Goal: Information Seeking & Learning: Learn about a topic

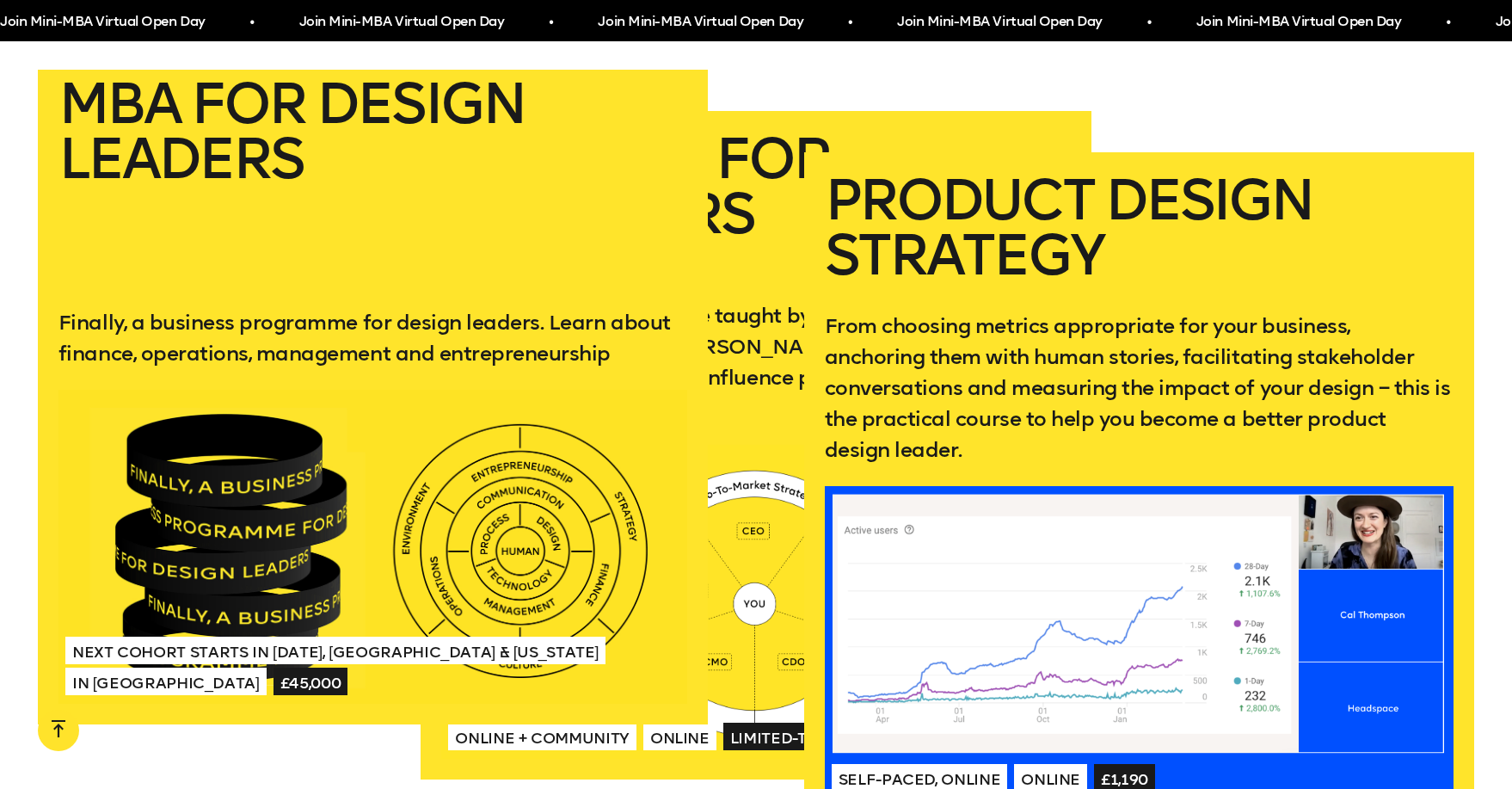
scroll to position [3326, 0]
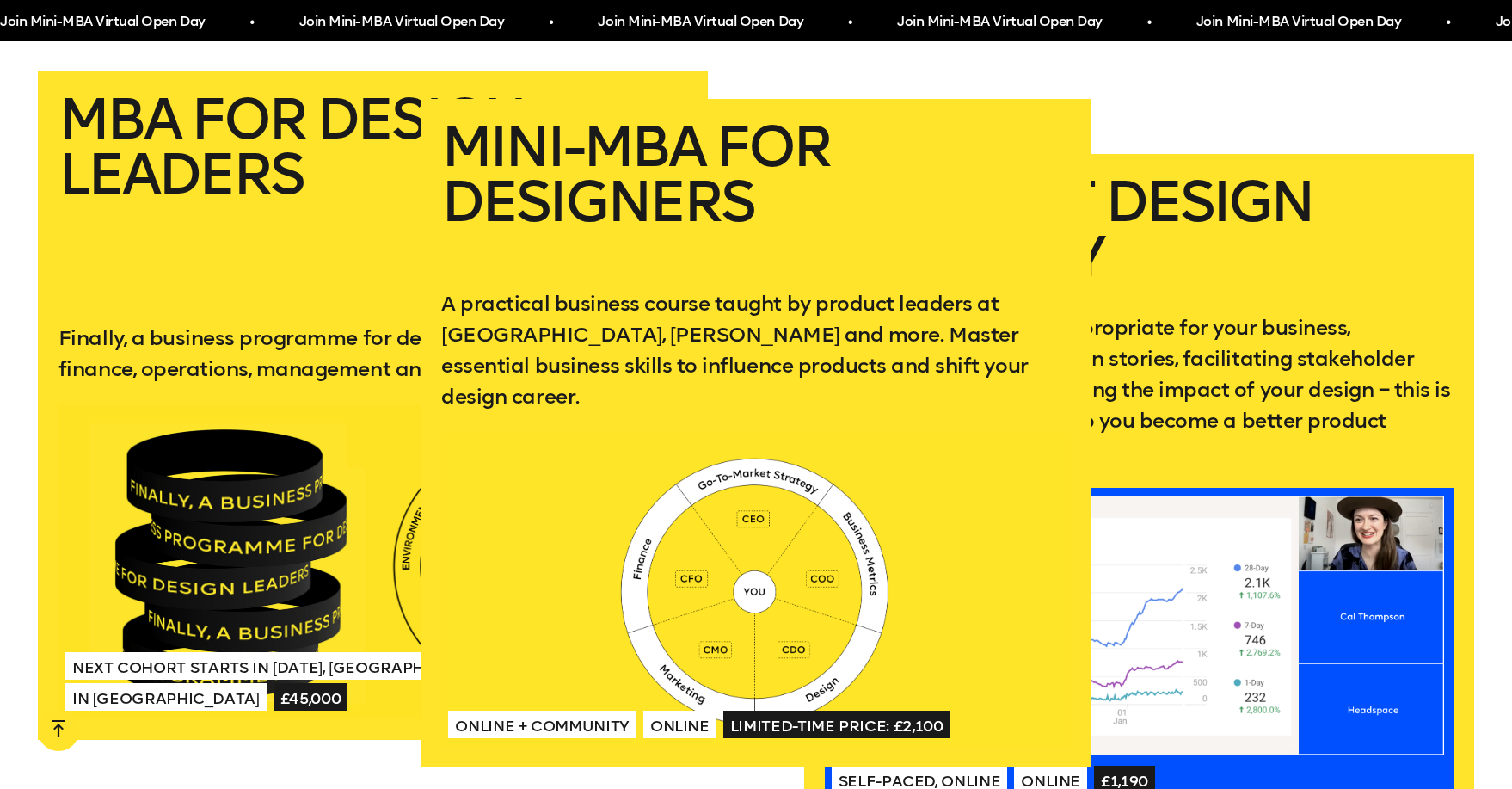
click at [757, 138] on h2 "Mini-MBA for Designers" at bounding box center [755, 189] width 629 height 141
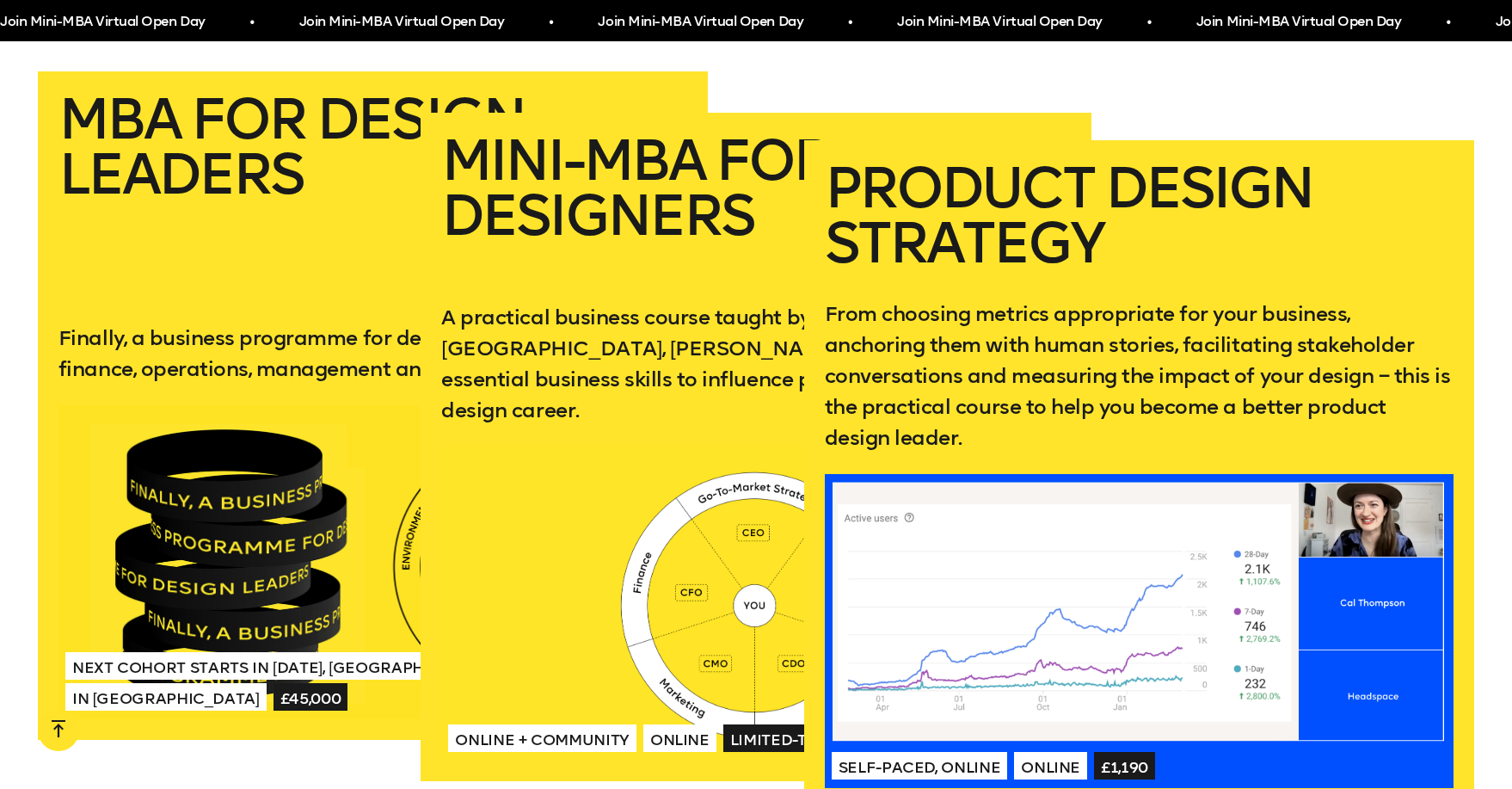
click at [1165, 261] on h2 "Product Design Strategy" at bounding box center [1139, 215] width 629 height 110
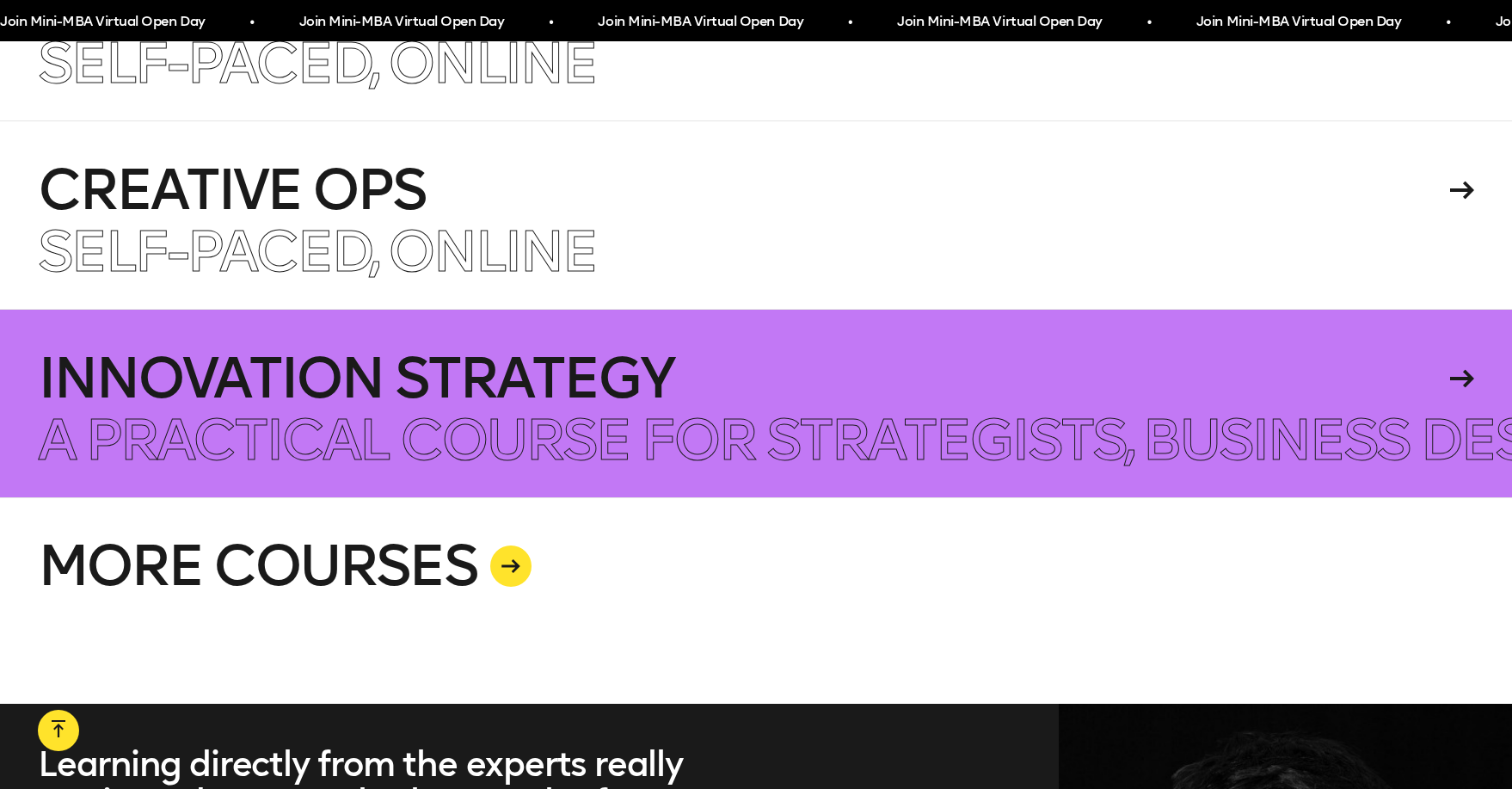
scroll to position [4432, 0]
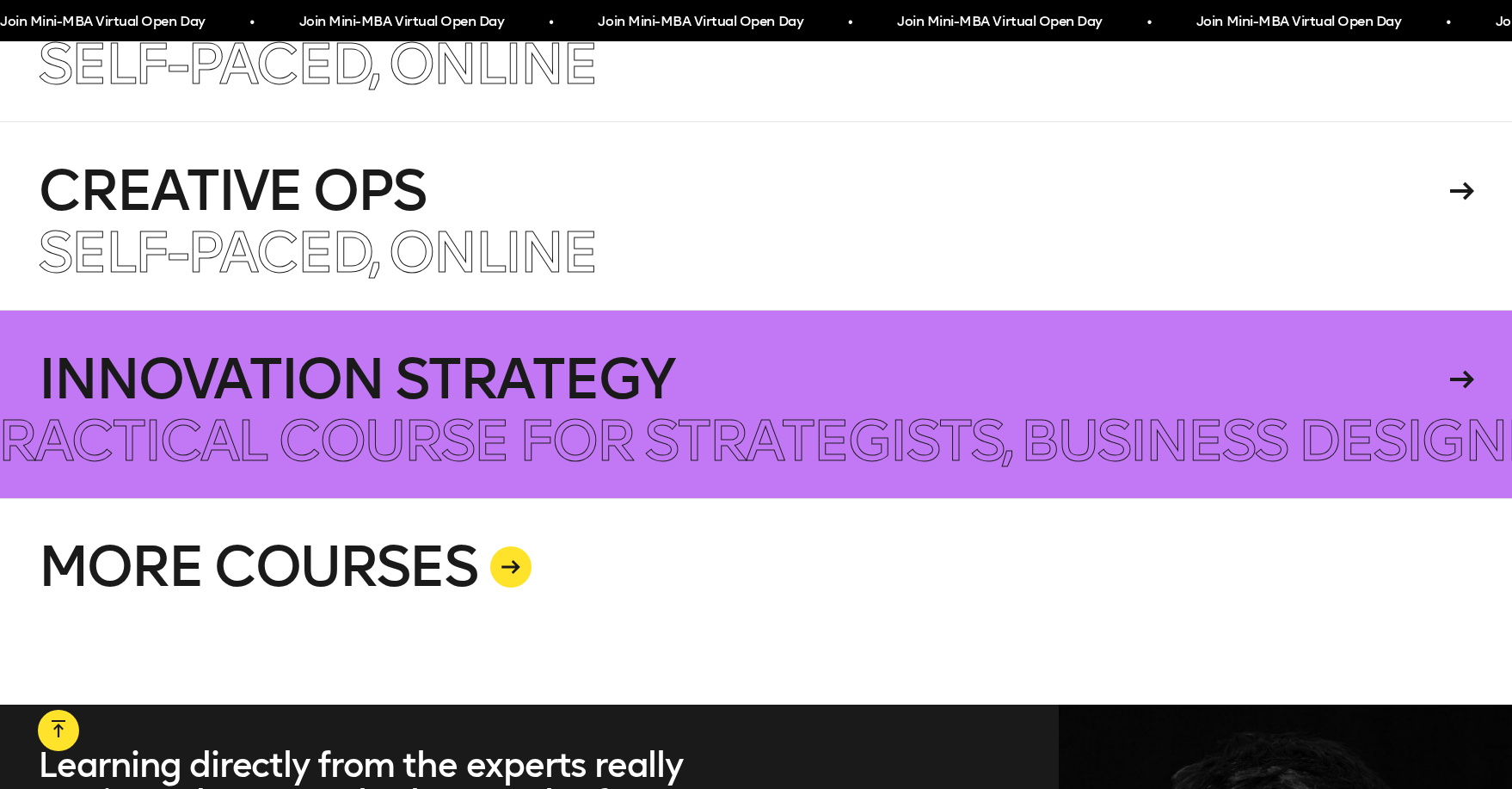
click at [888, 362] on h4 "Innovation Strategy" at bounding box center [741, 380] width 1406 height 55
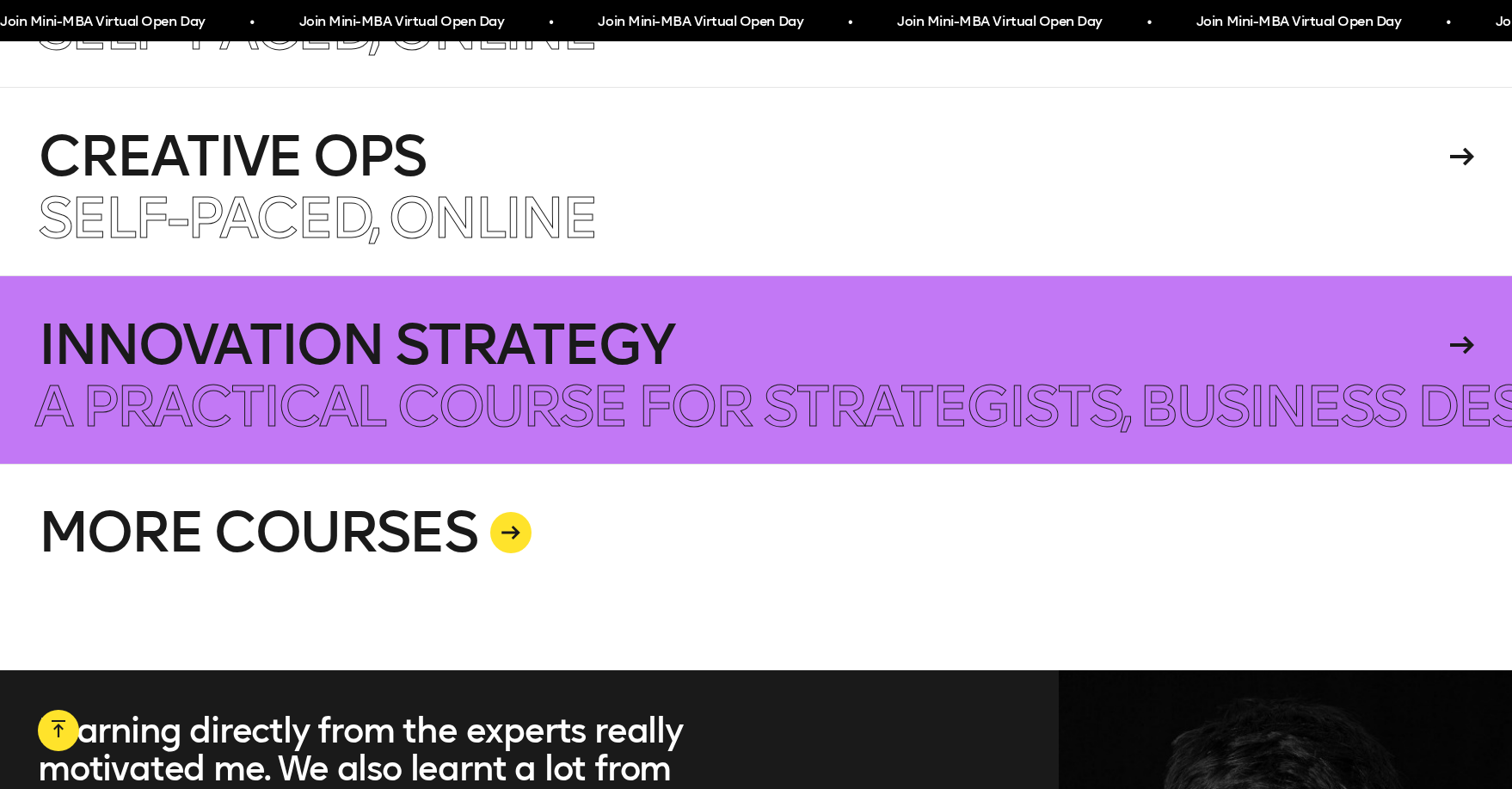
scroll to position [4469, 0]
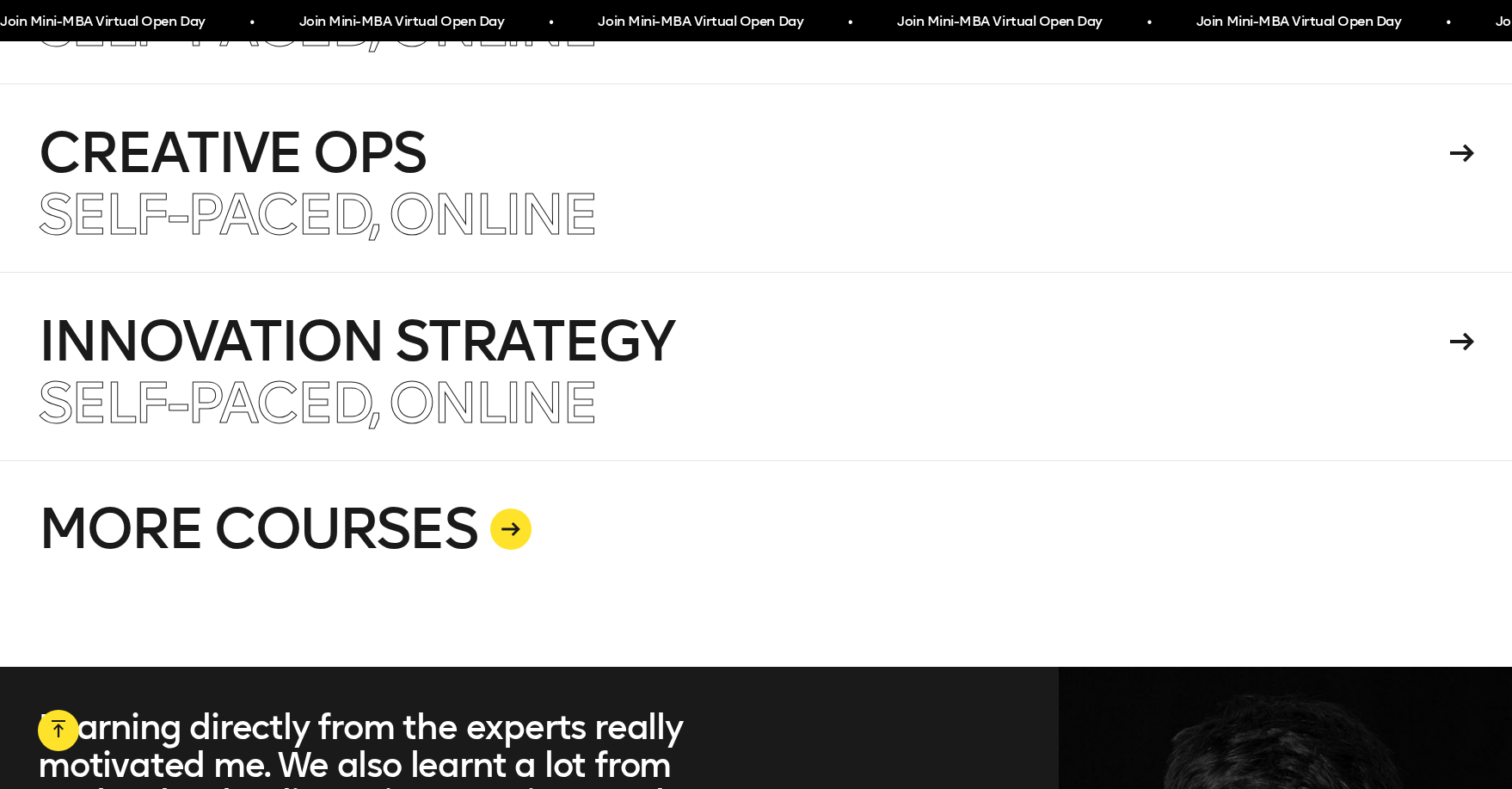
click at [471, 489] on link "MORE COURSES" at bounding box center [756, 563] width 1437 height 207
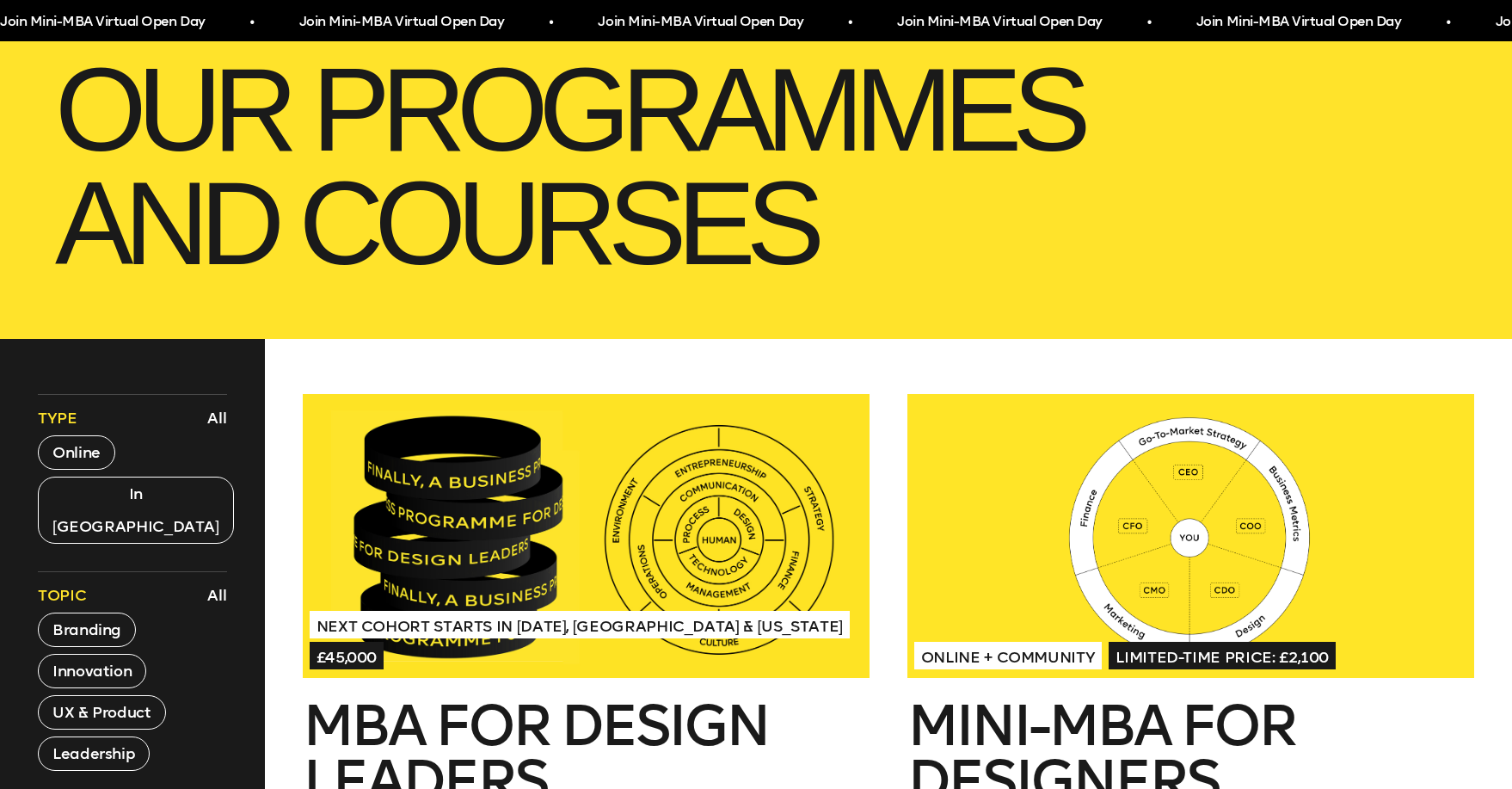
scroll to position [570, 0]
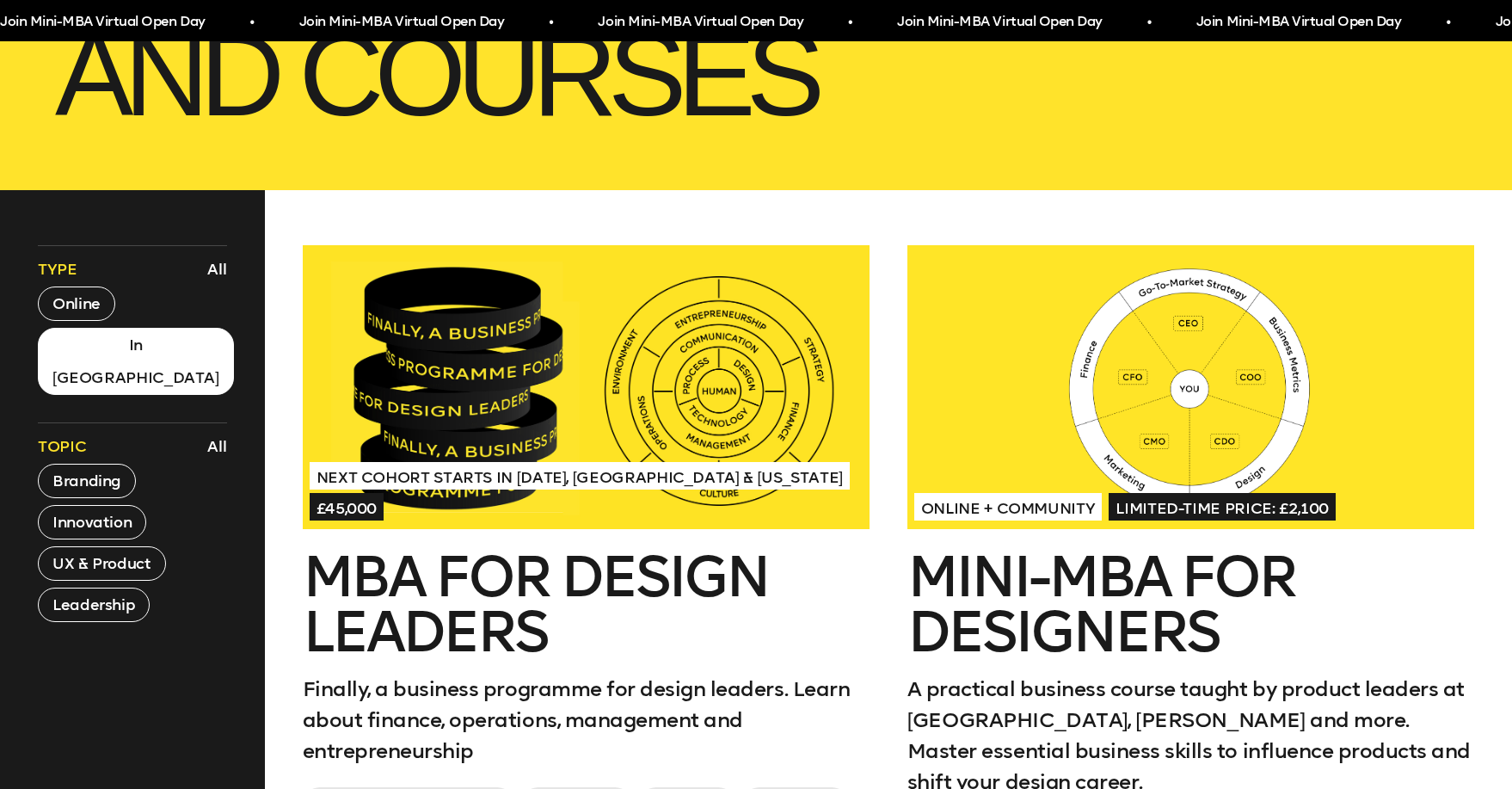
click at [84, 339] on button "In London" at bounding box center [136, 362] width 196 height 67
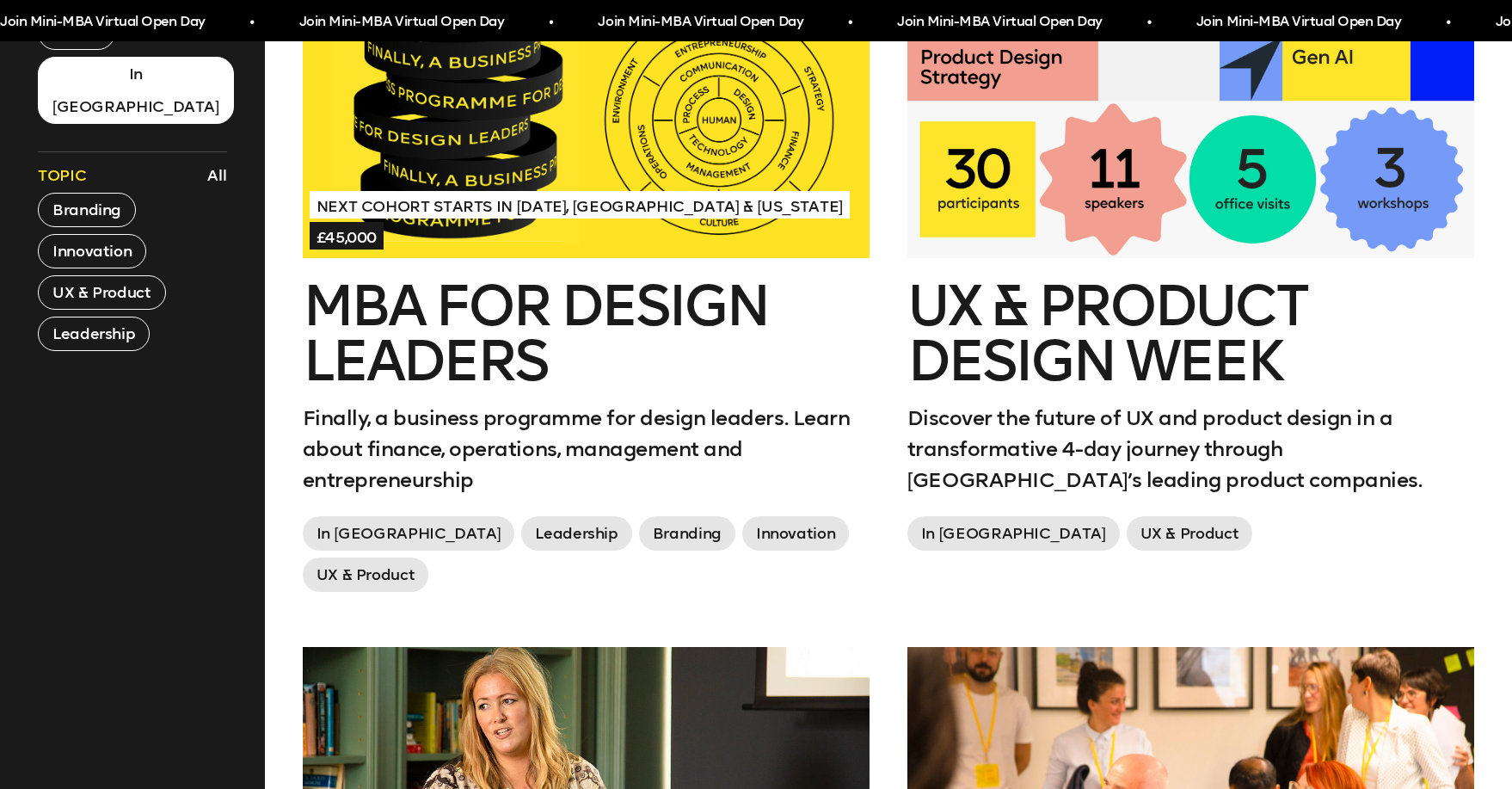
scroll to position [841, 0]
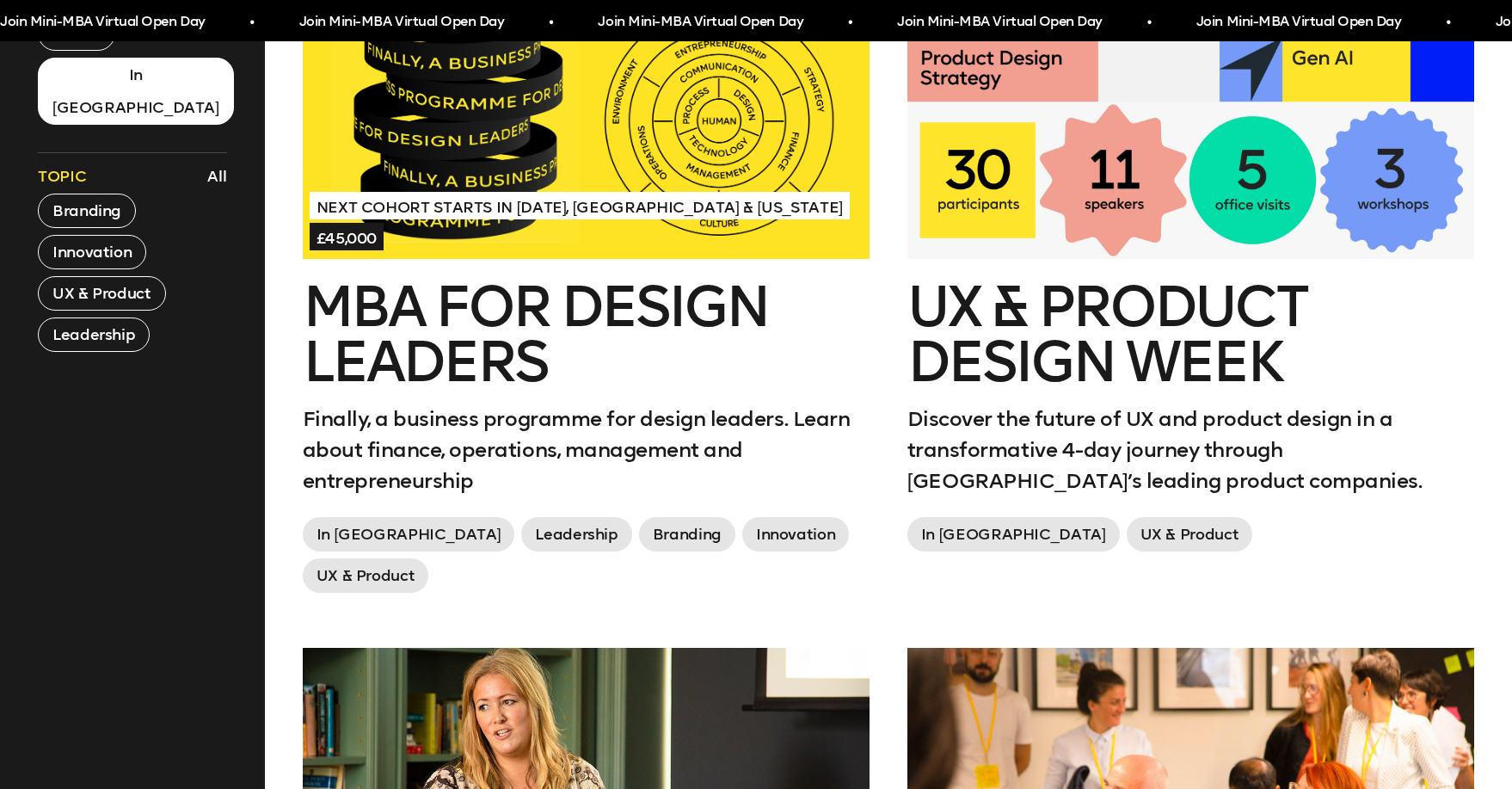
click at [1336, 99] on div at bounding box center [1190, 117] width 567 height 284
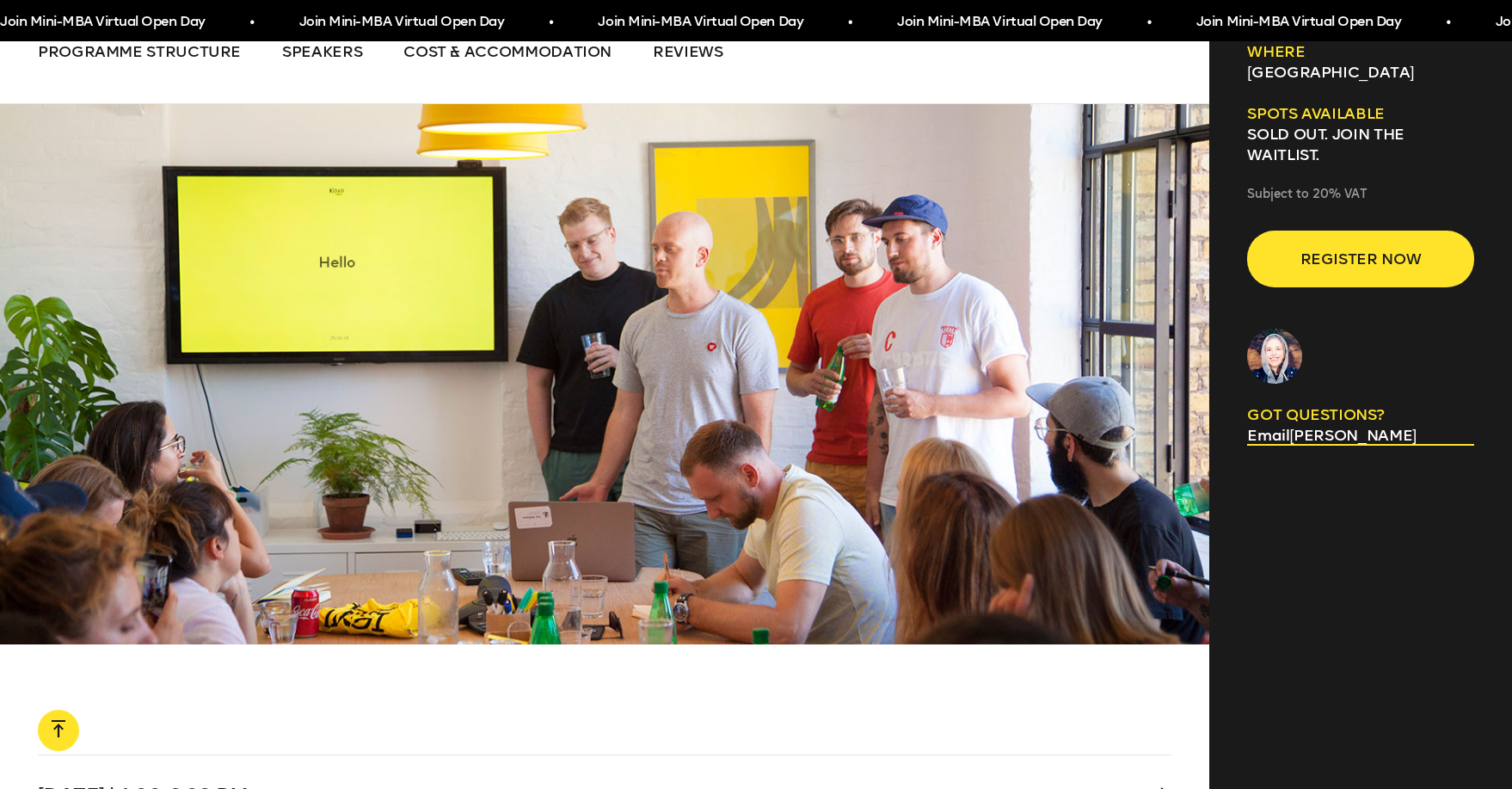
scroll to position [5164, 0]
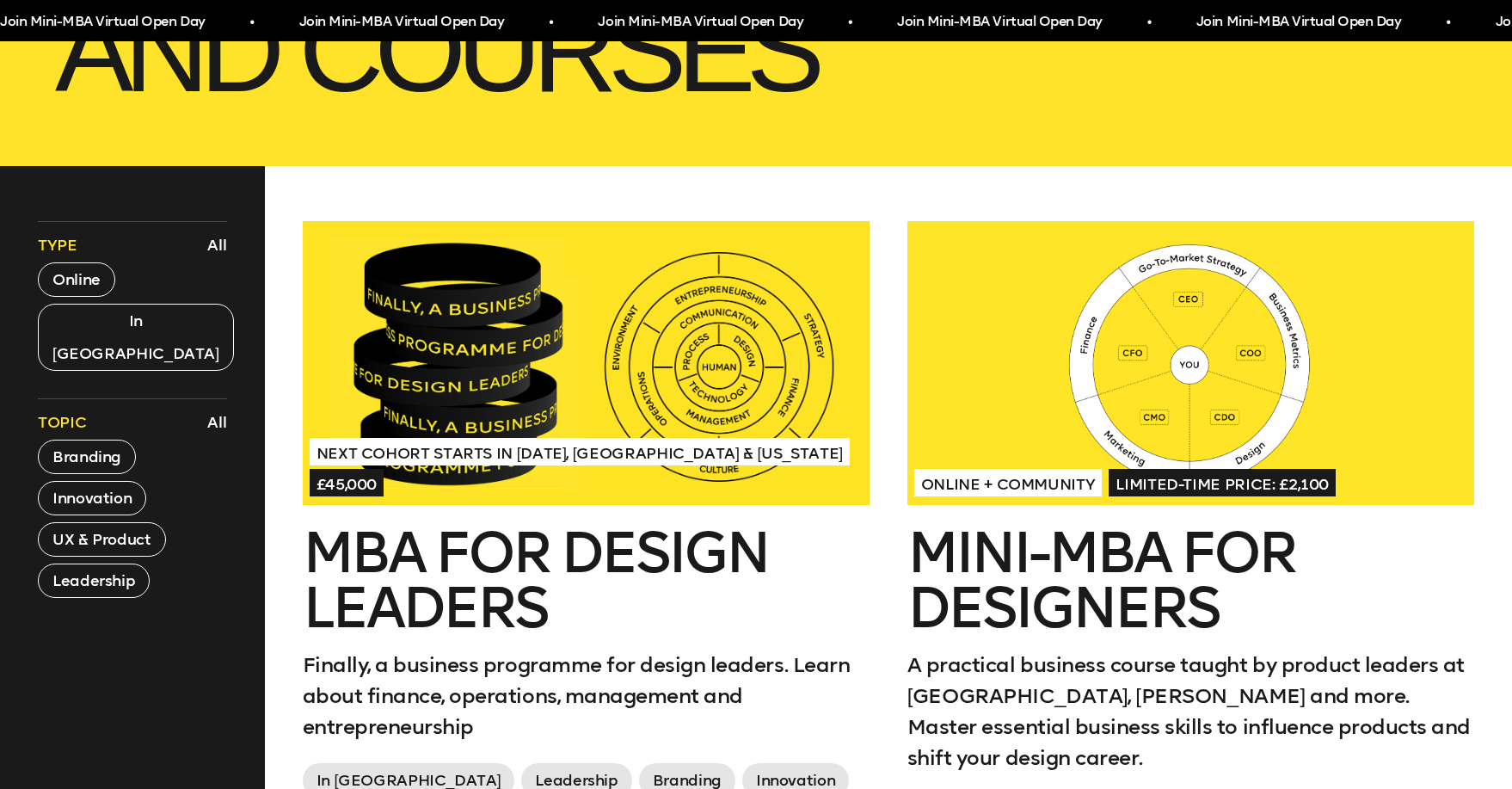
scroll to position [593, 0]
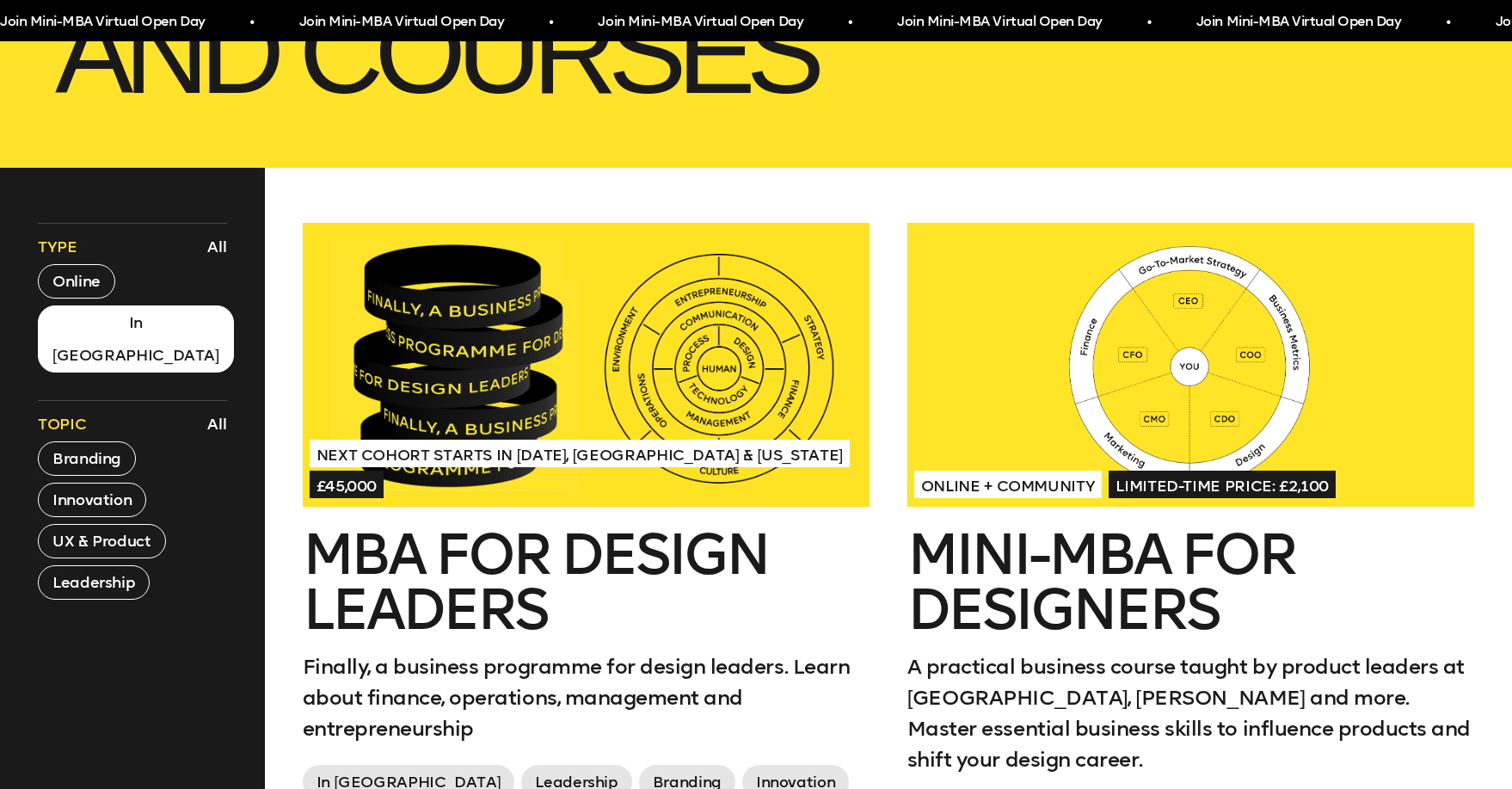
click at [112, 327] on button "In London" at bounding box center [136, 339] width 196 height 67
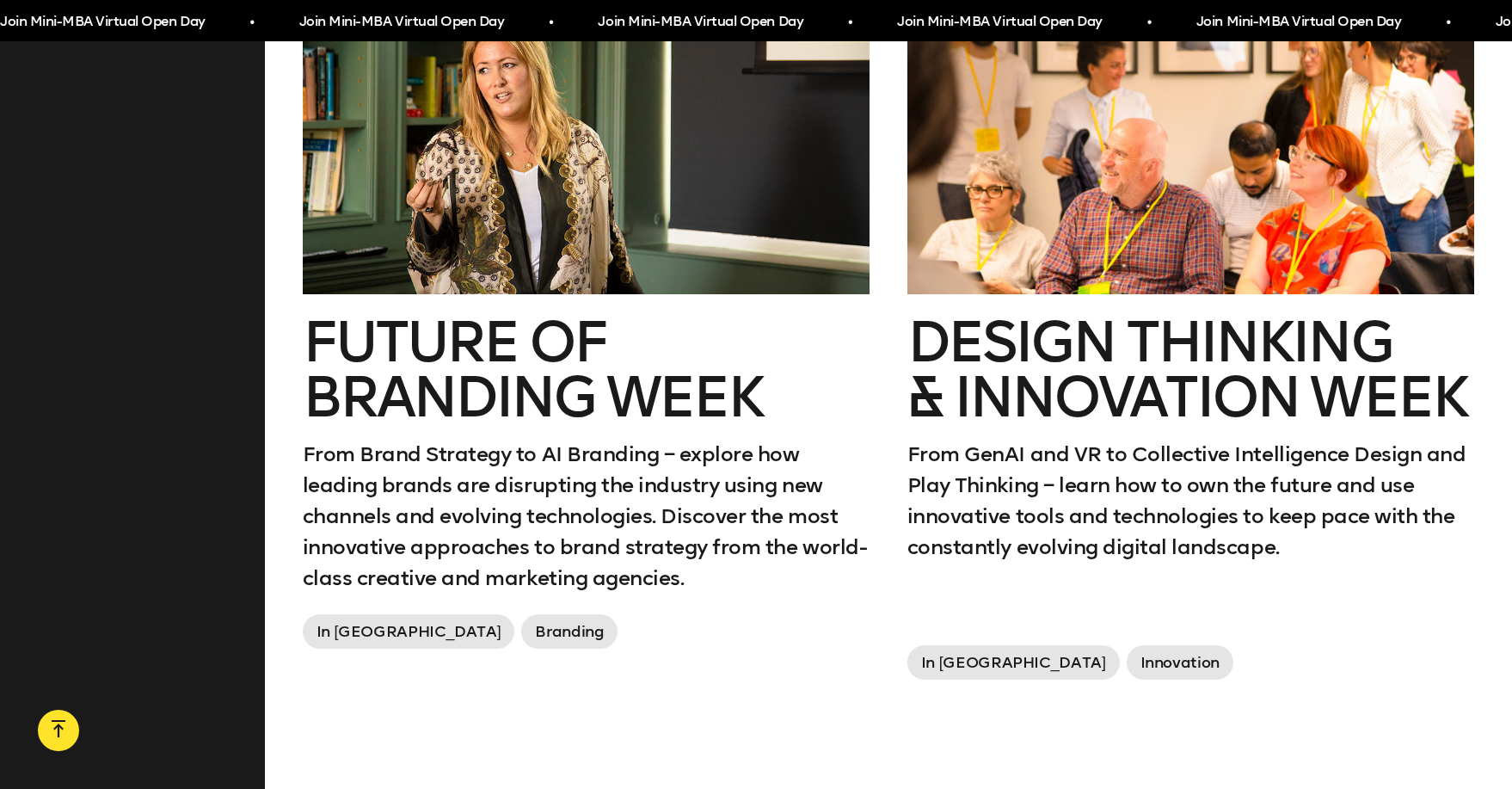
scroll to position [1472, 0]
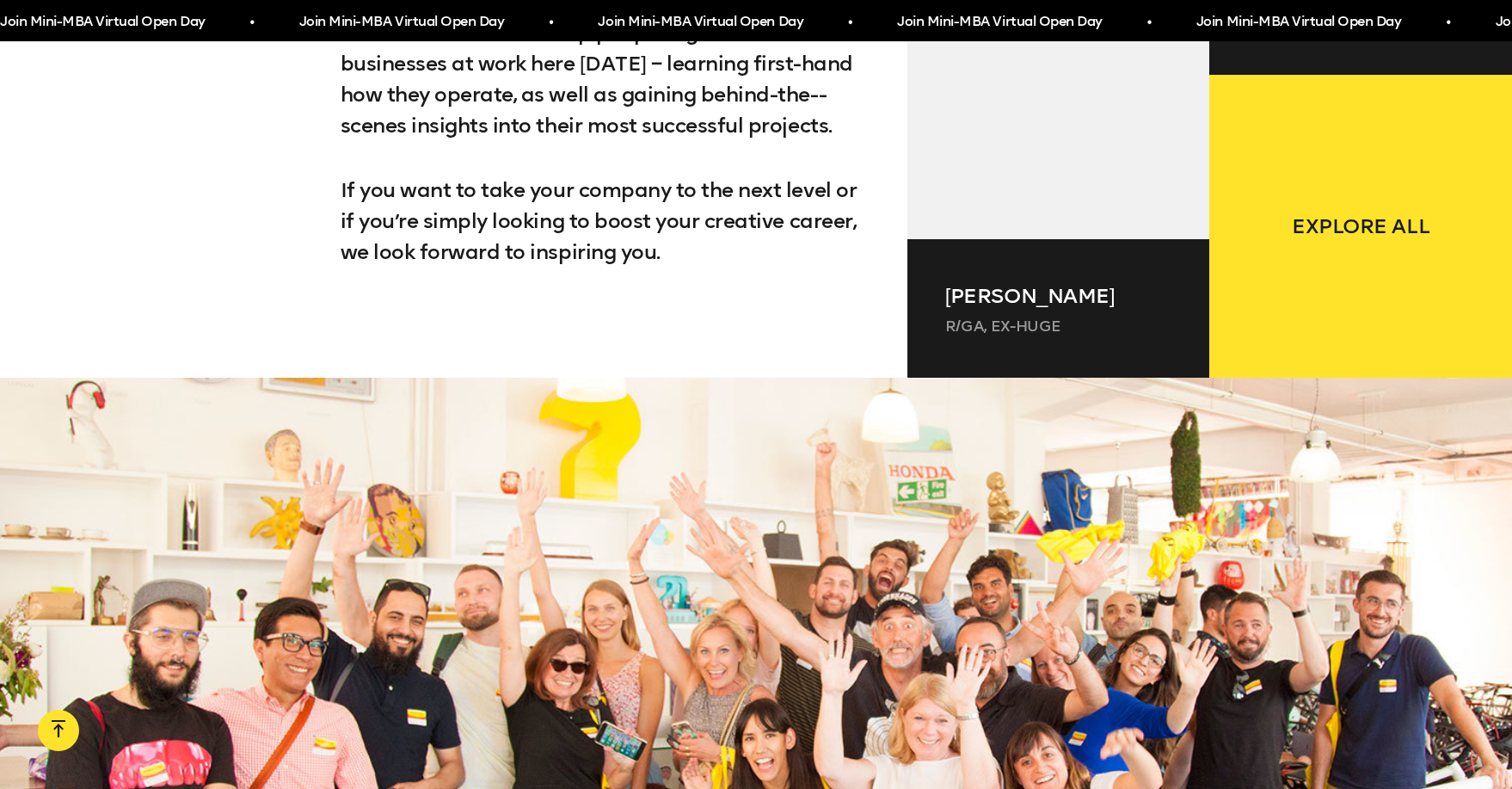
scroll to position [4469, 0]
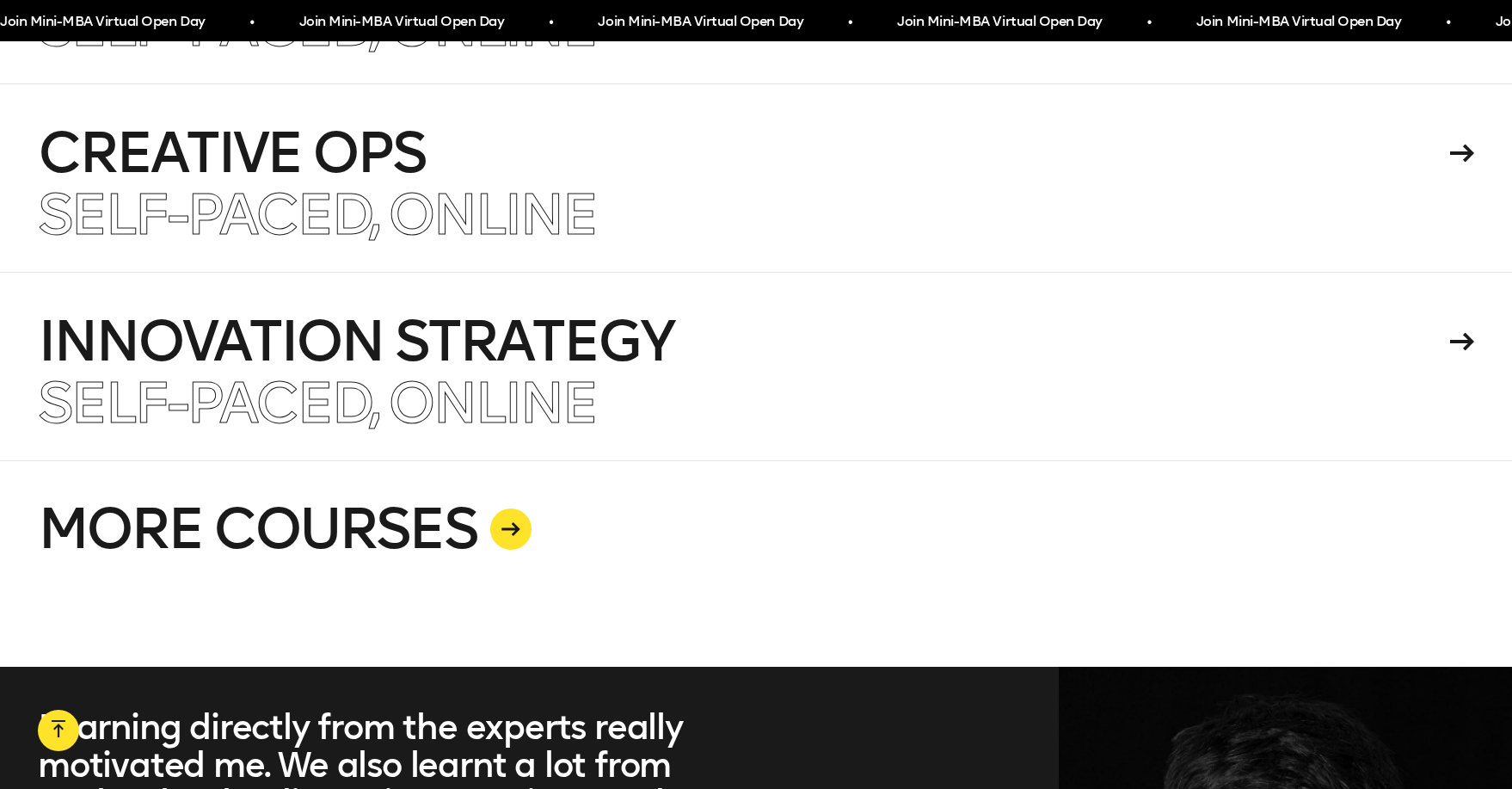
click at [394, 478] on link "MORE COURSES" at bounding box center [756, 563] width 1437 height 207
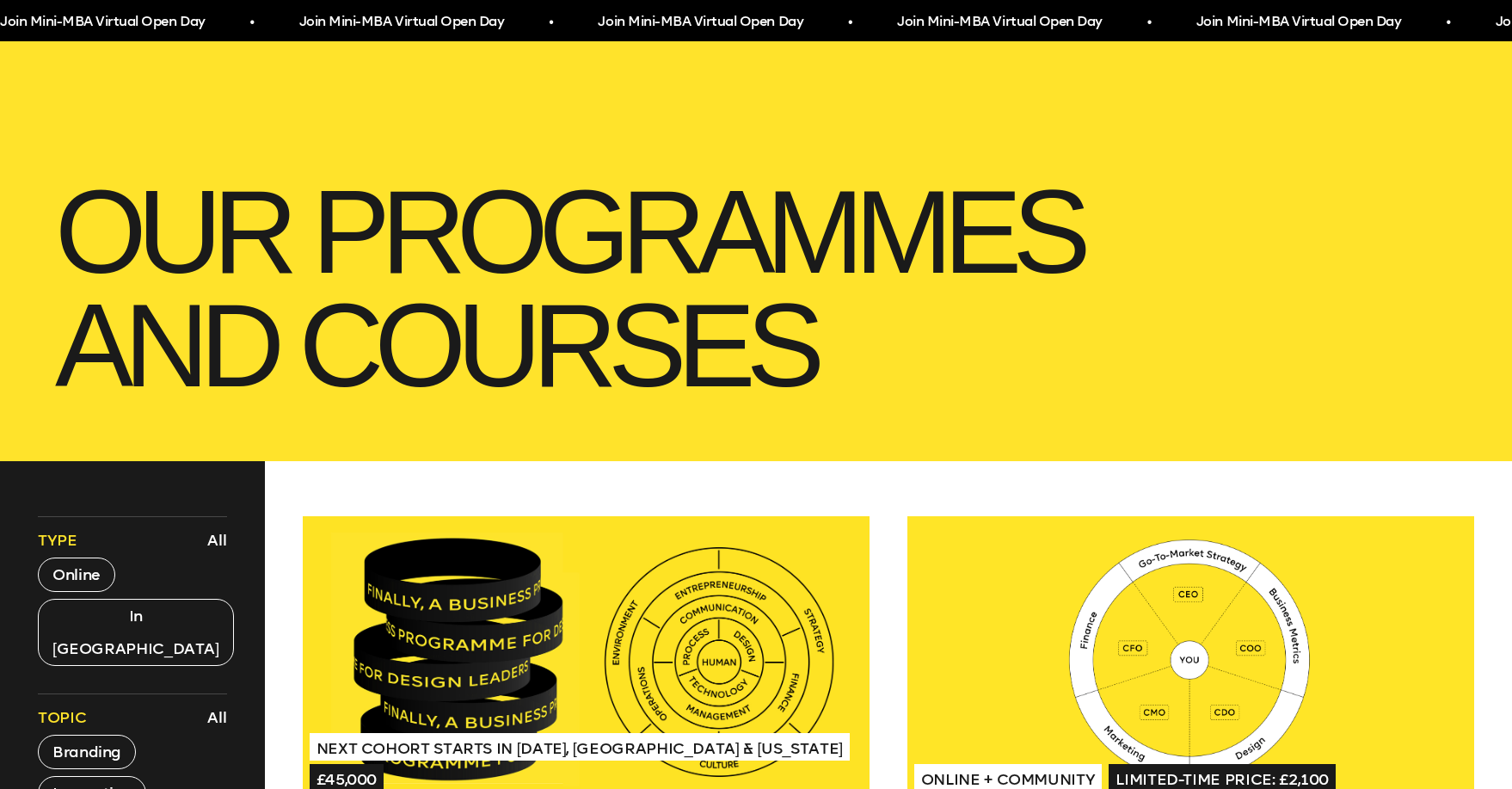
scroll to position [447, 0]
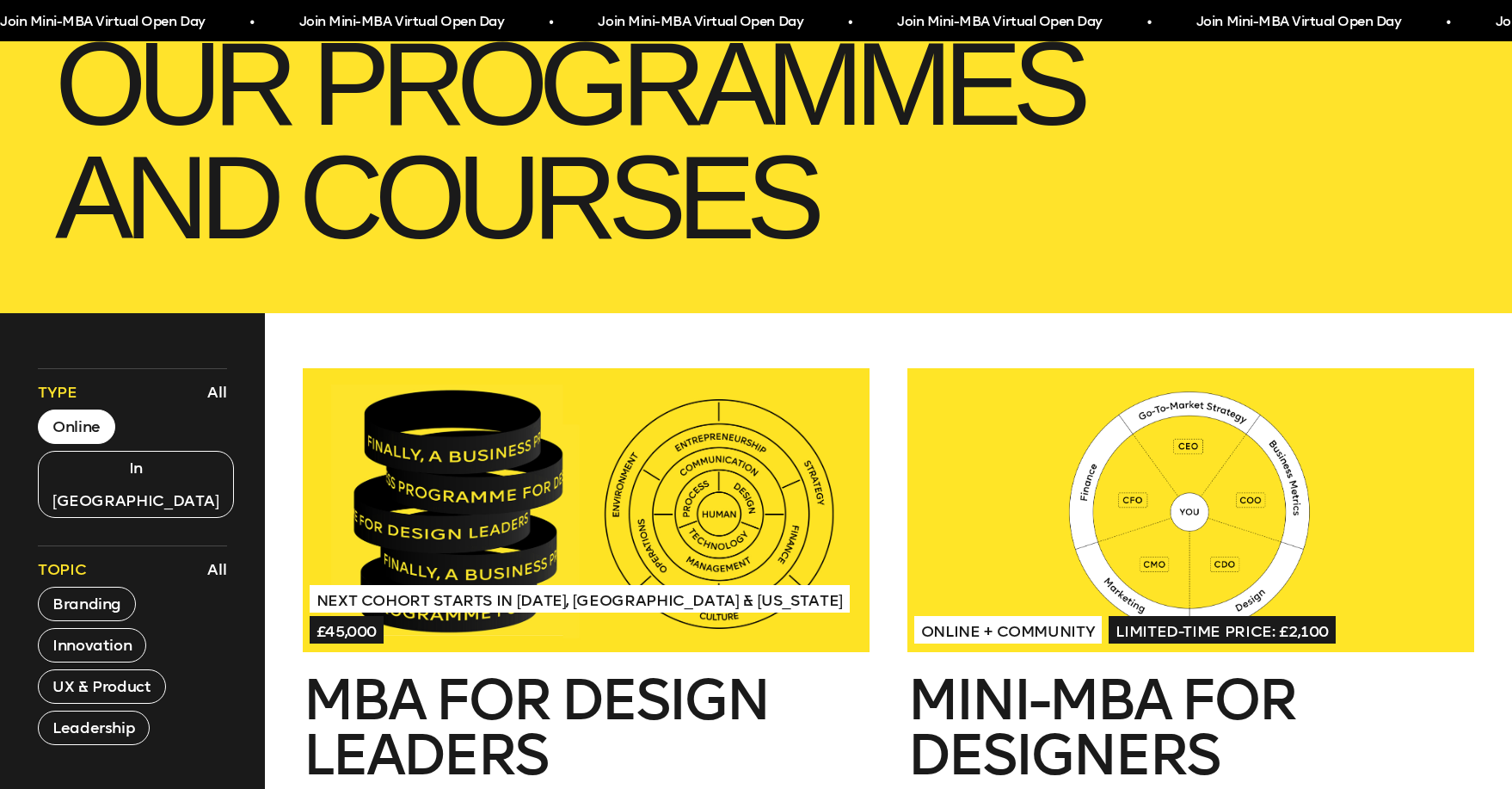
click at [74, 418] on button "Online" at bounding box center [77, 427] width 78 height 35
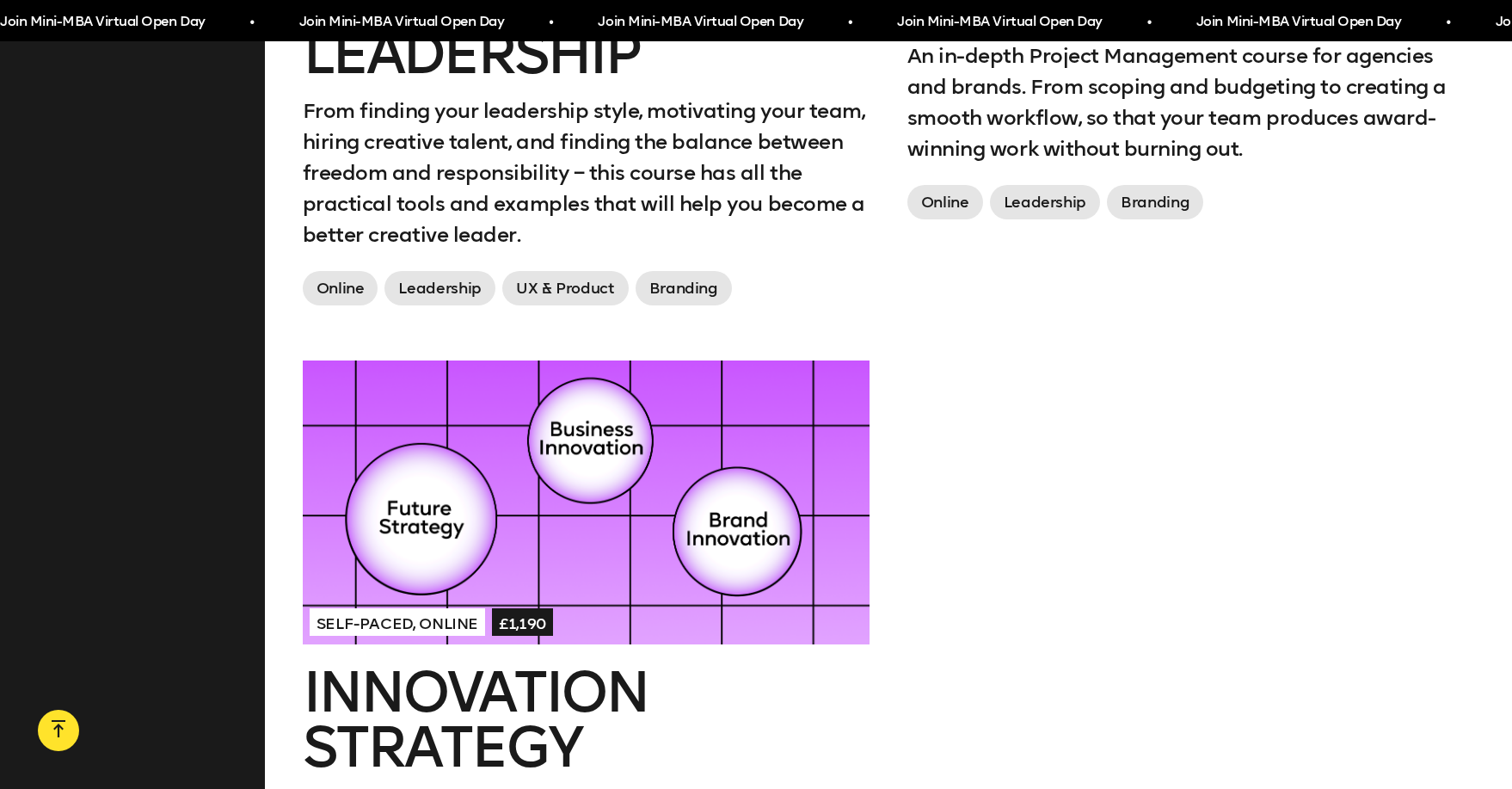
scroll to position [2653, 0]
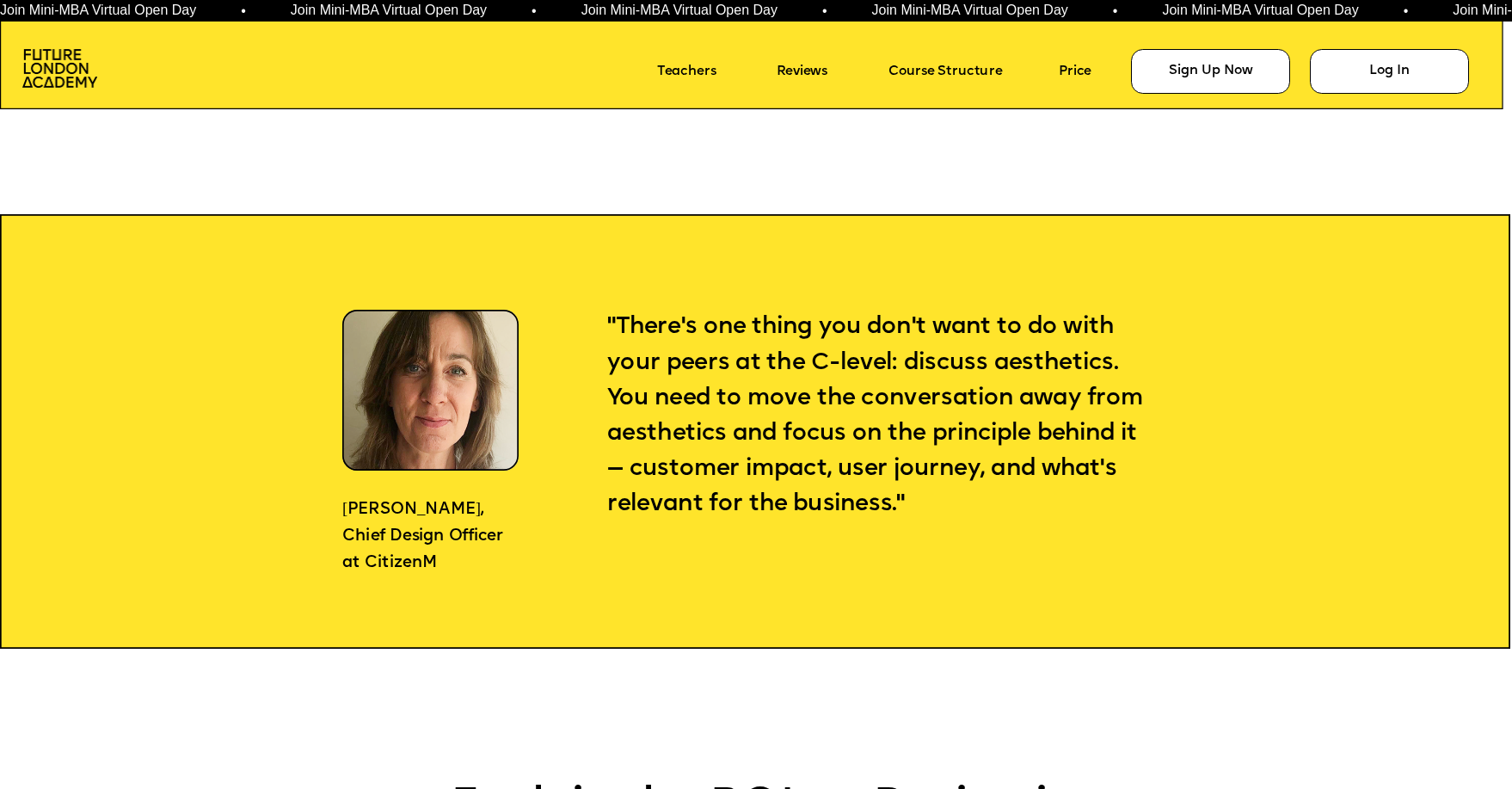
scroll to position [2415, 0]
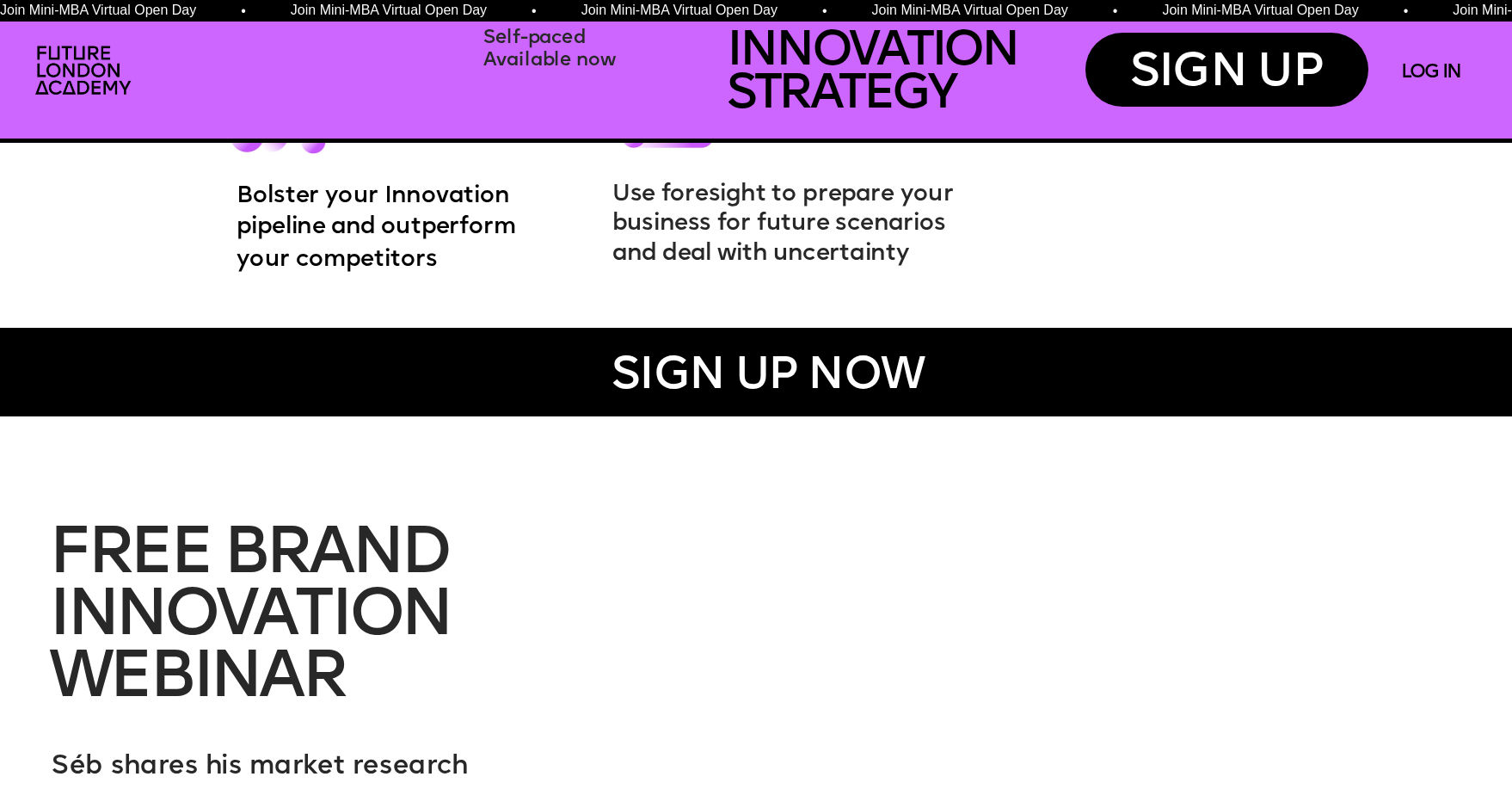
scroll to position [3201, 0]
